Goal: Information Seeking & Learning: Learn about a topic

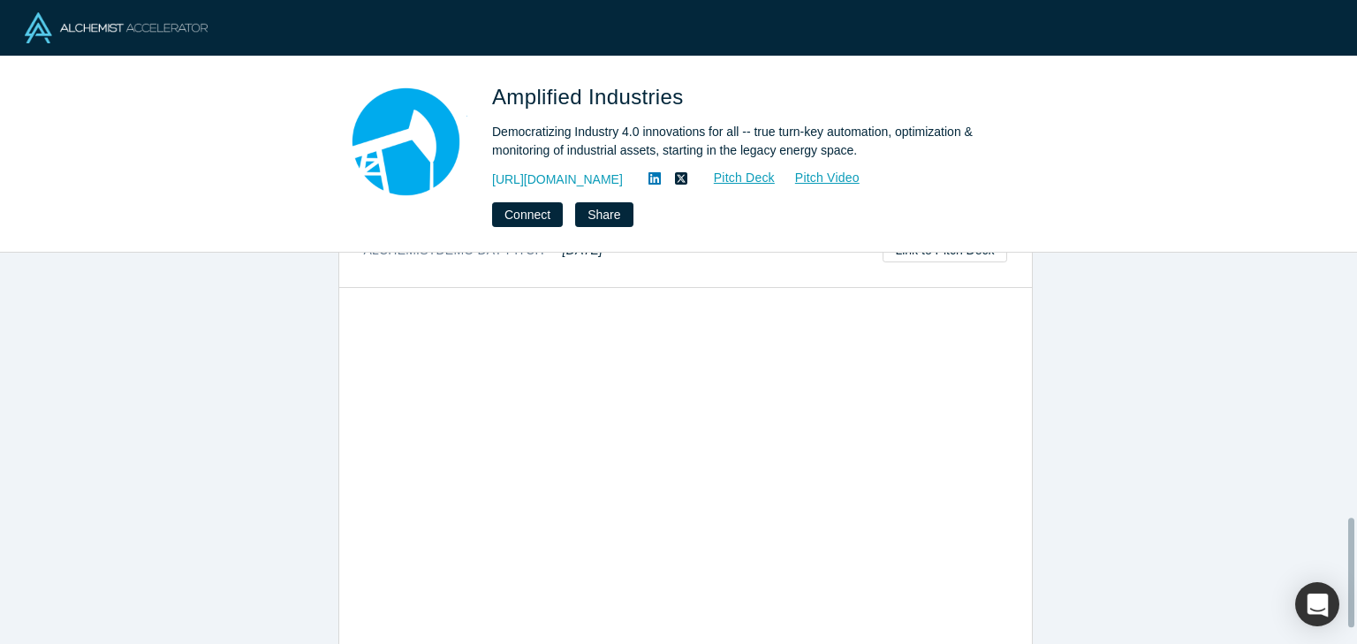
scroll to position [1001, 0]
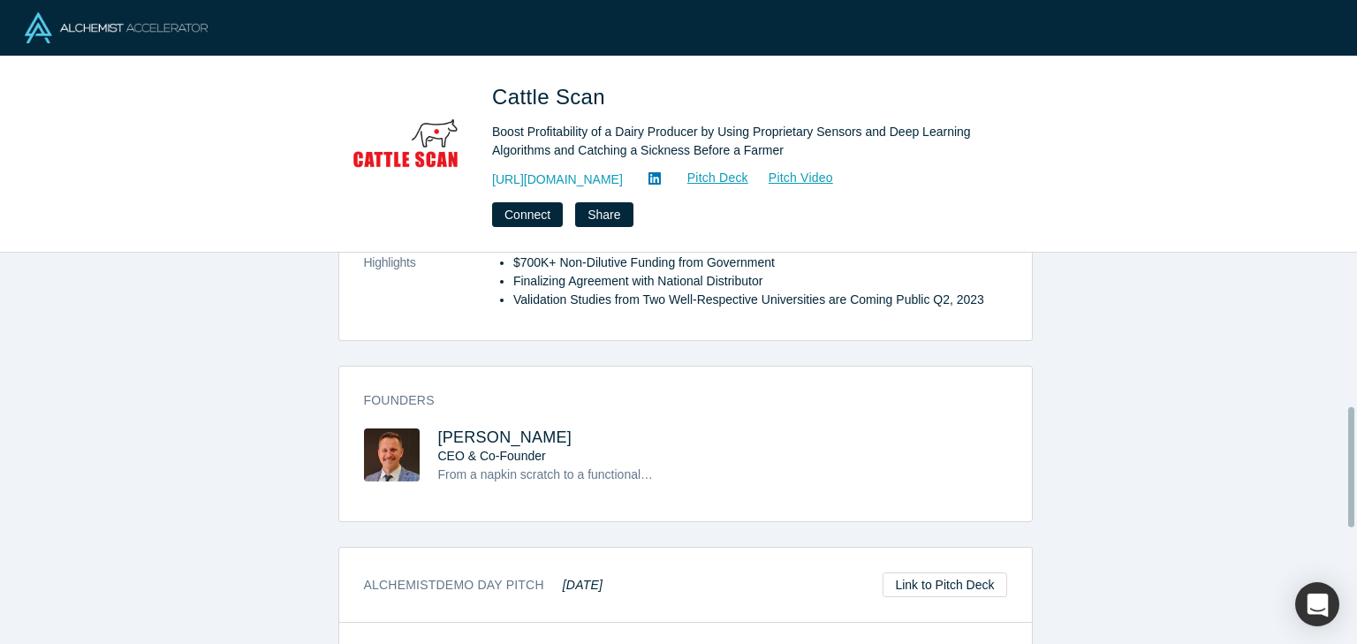
scroll to position [514, 0]
